Goal: Task Accomplishment & Management: Use online tool/utility

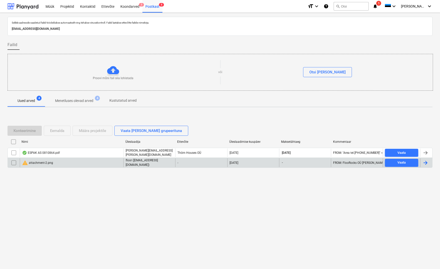
click at [33, 161] on div "warning attachment-2.png" at bounding box center [37, 163] width 31 height 6
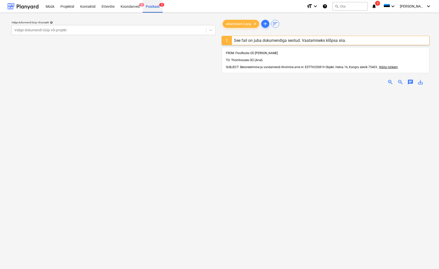
click at [152, 6] on div "Postkast 8" at bounding box center [152, 6] width 20 height 13
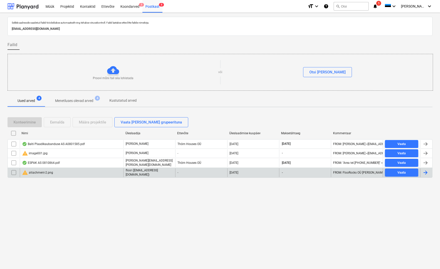
click at [11, 171] on input "checkbox" at bounding box center [14, 173] width 8 height 8
click at [58, 123] on div "Eemalda" at bounding box center [57, 122] width 14 height 7
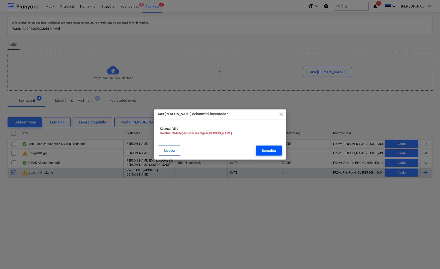
click at [267, 152] on div "Eemalda" at bounding box center [269, 150] width 14 height 7
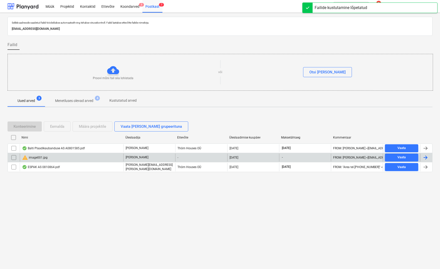
click at [38, 157] on div "warning image001.jpg" at bounding box center [35, 158] width 26 height 6
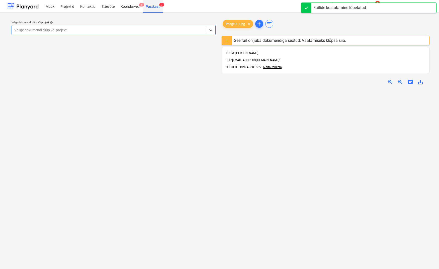
click at [155, 6] on div "Postkast 7" at bounding box center [152, 6] width 20 height 13
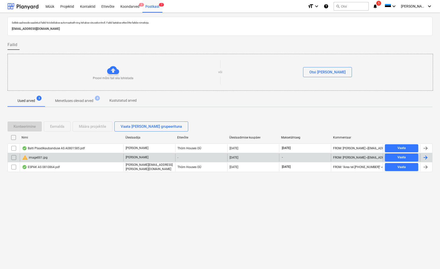
drag, startPoint x: 12, startPoint y: 158, endPoint x: 28, endPoint y: 153, distance: 16.6
click at [12, 158] on input "checkbox" at bounding box center [14, 158] width 8 height 8
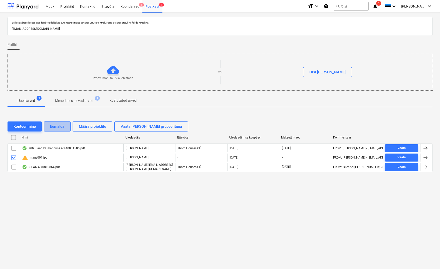
click at [52, 127] on div "Eemalda" at bounding box center [57, 126] width 14 height 7
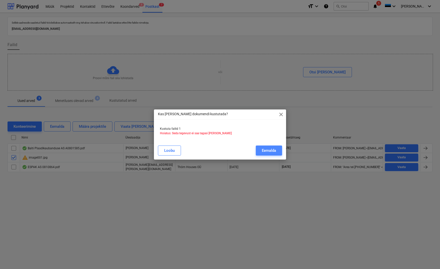
click at [270, 150] on div "Eemalda" at bounding box center [269, 150] width 14 height 7
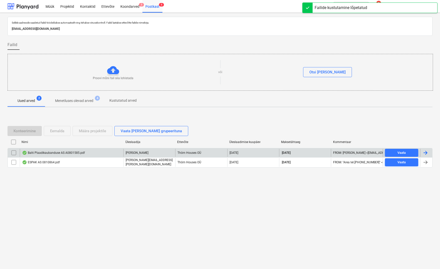
click at [47, 152] on div "Balti Plaadikaubanduse AS A0801585.pdf" at bounding box center [53, 153] width 63 height 4
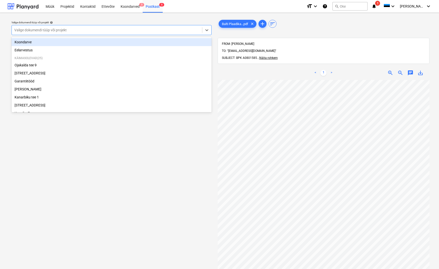
click at [26, 28] on div "Valige dokumendi tüüp või projekt" at bounding box center [106, 30] width 185 height 4
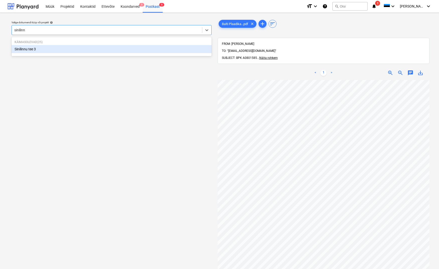
type input "sinilinnu"
click at [29, 49] on div "Sinilinnu tee 3" at bounding box center [112, 49] width 200 height 8
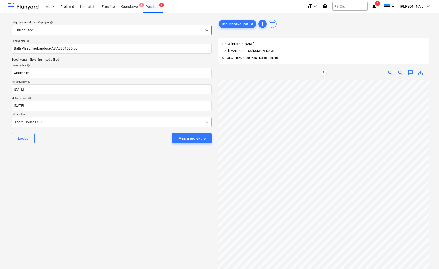
click at [12, 121] on div "Thörn Houses OÜ" at bounding box center [107, 122] width 190 height 7
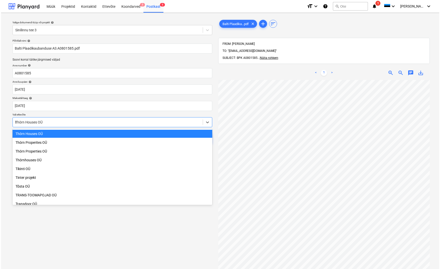
scroll to position [311, 0]
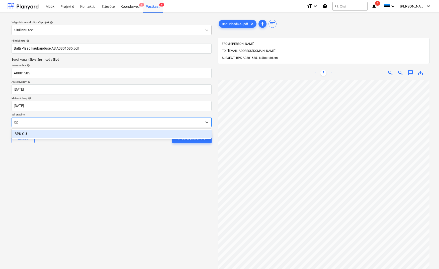
type input "bpk"
click at [18, 132] on div "BPK OÜ" at bounding box center [112, 134] width 200 height 8
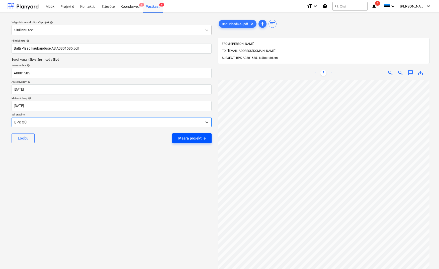
click at [184, 137] on div "Määra projektile" at bounding box center [191, 138] width 27 height 7
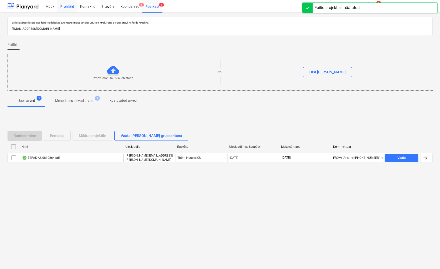
click at [68, 8] on div "Projektid" at bounding box center [67, 6] width 20 height 13
